Goal: Task Accomplishment & Management: Use online tool/utility

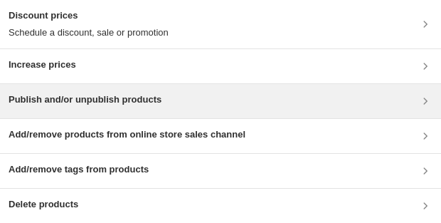
click at [101, 95] on h3 "Publish and/or unpublish products" at bounding box center [85, 99] width 153 height 14
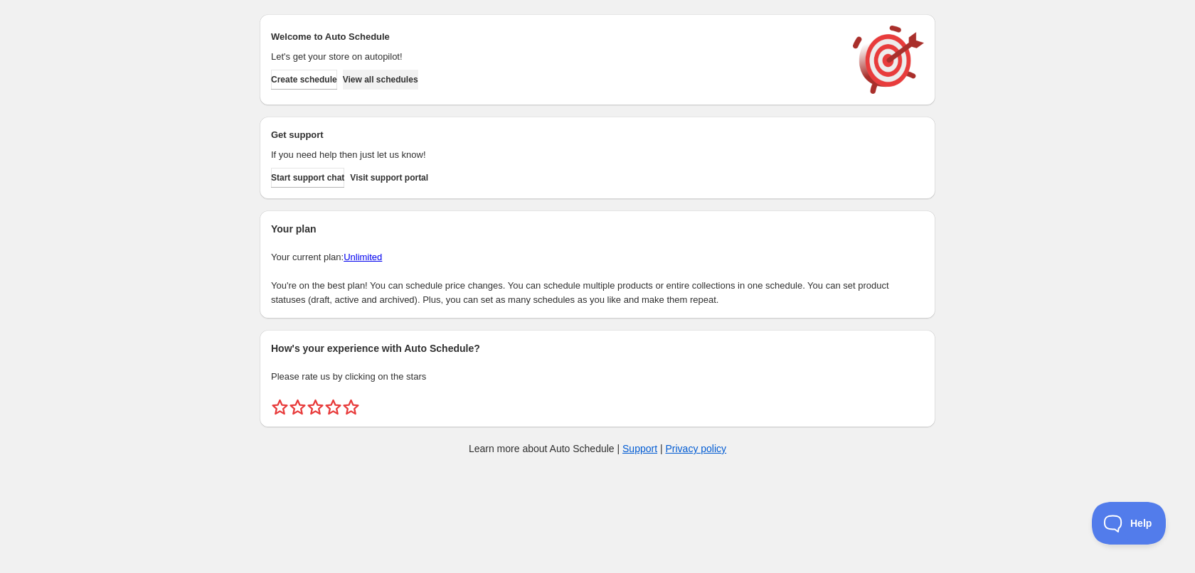
click at [413, 78] on span "View all schedules" at bounding box center [380, 79] width 75 height 11
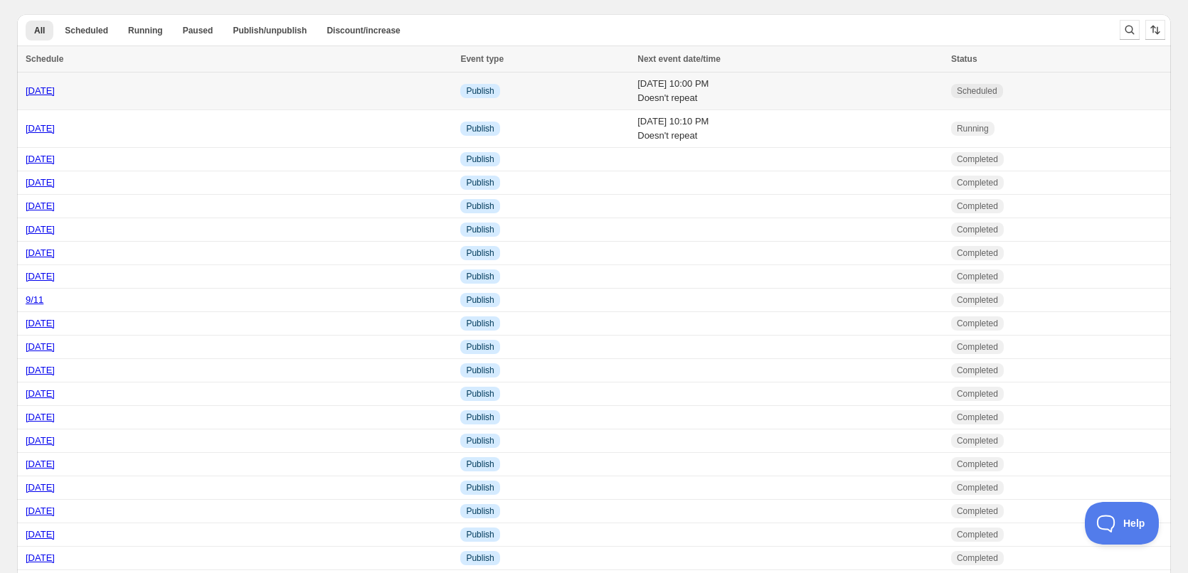
click at [731, 95] on td "[DATE] 10:00 PM Doesn't repeat" at bounding box center [790, 92] width 314 height 38
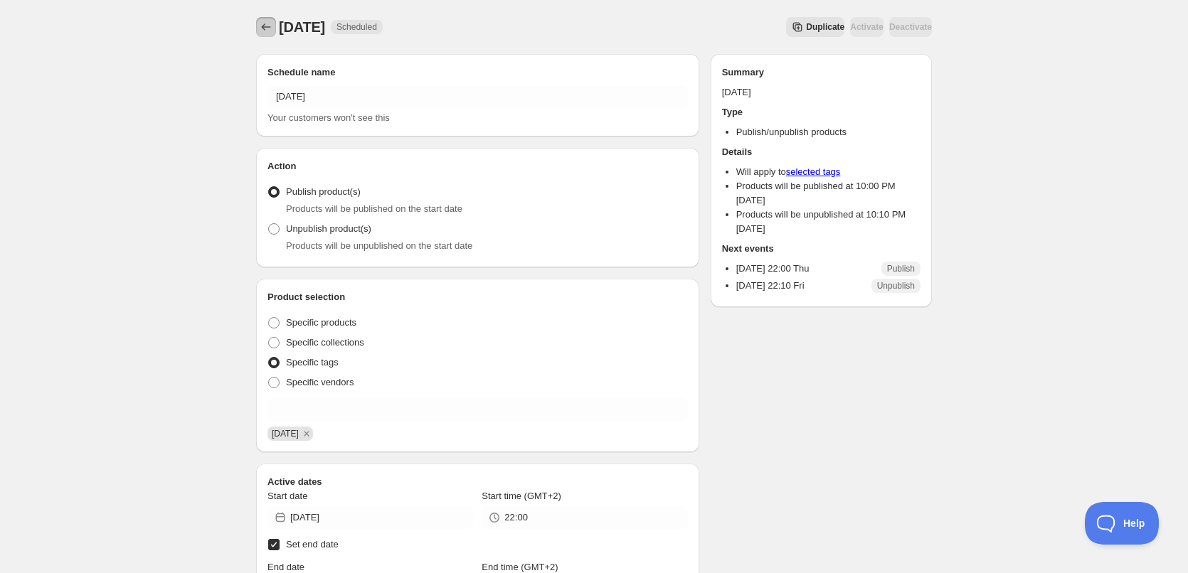
click at [262, 36] on button "Schedules" at bounding box center [266, 27] width 20 height 20
